Goal: Task Accomplishment & Management: Manage account settings

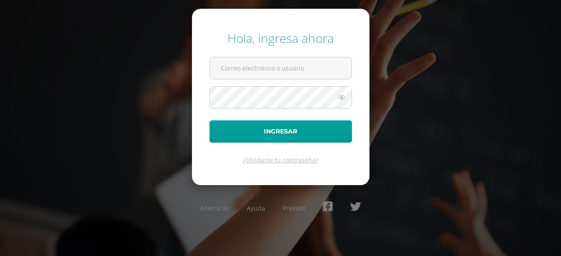
type input "[PERSON_NAME][DOMAIN_NAME][EMAIL_ADDRESS][DOMAIN_NAME]"
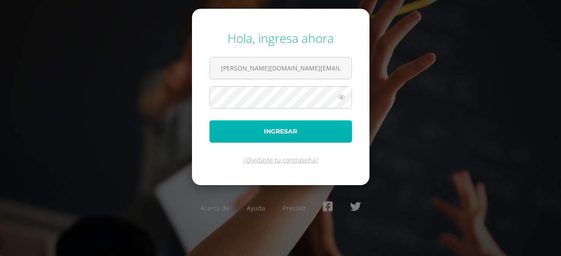
click at [278, 135] on button "Ingresar" at bounding box center [280, 131] width 142 height 22
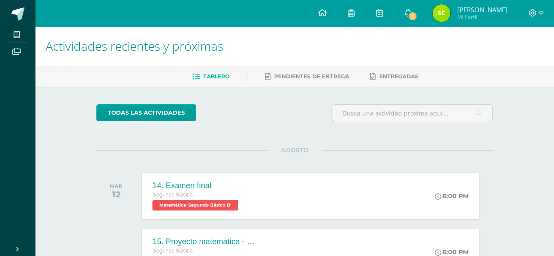
click at [417, 16] on span "1" at bounding box center [413, 16] width 10 height 10
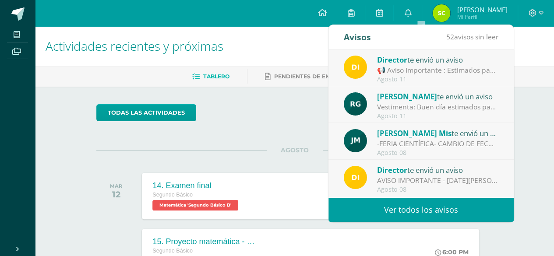
click at [261, 164] on div "AGOSTO MAR 12 14. Examen final Segundo Básico Matemática 'Segundo Básico B' 6:0…" at bounding box center [294, 185] width 396 height 71
